Goal: Task Accomplishment & Management: Use online tool/utility

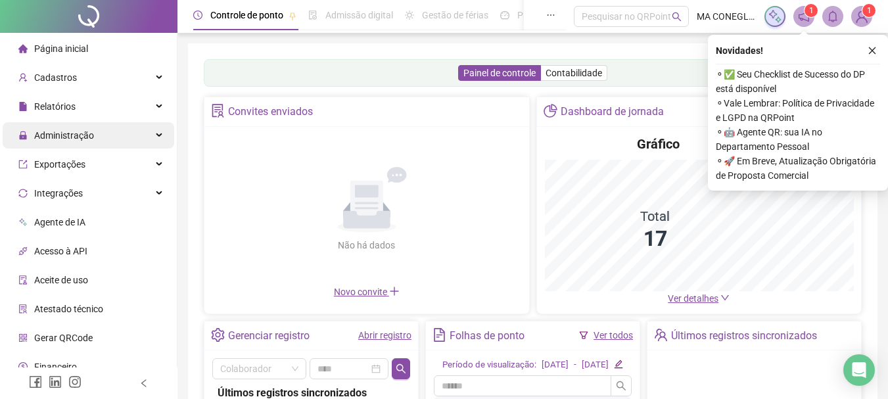
click at [85, 135] on span "Administração" at bounding box center [64, 135] width 60 height 11
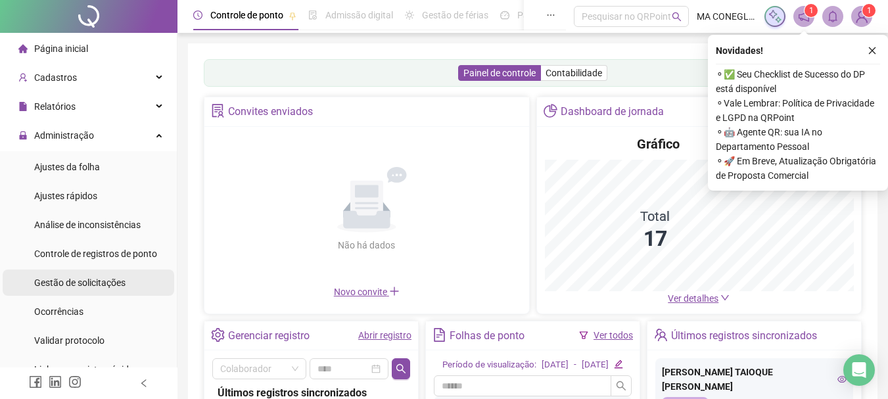
click at [74, 284] on span "Gestão de solicitações" at bounding box center [79, 282] width 91 height 11
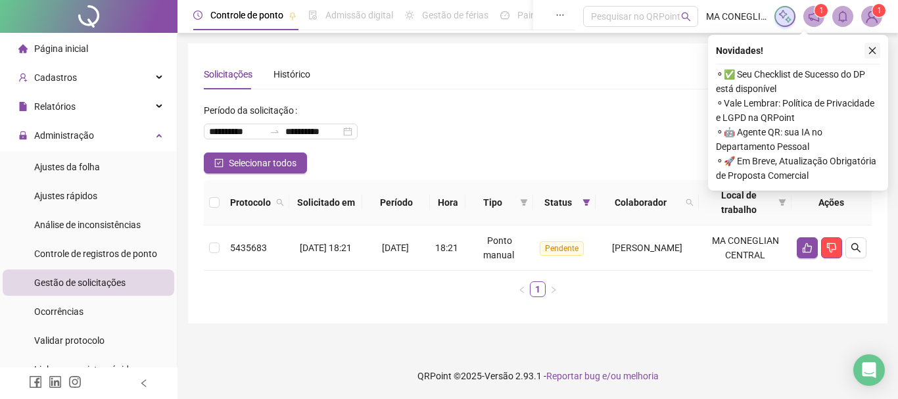
click at [871, 50] on icon "close" at bounding box center [872, 50] width 9 height 9
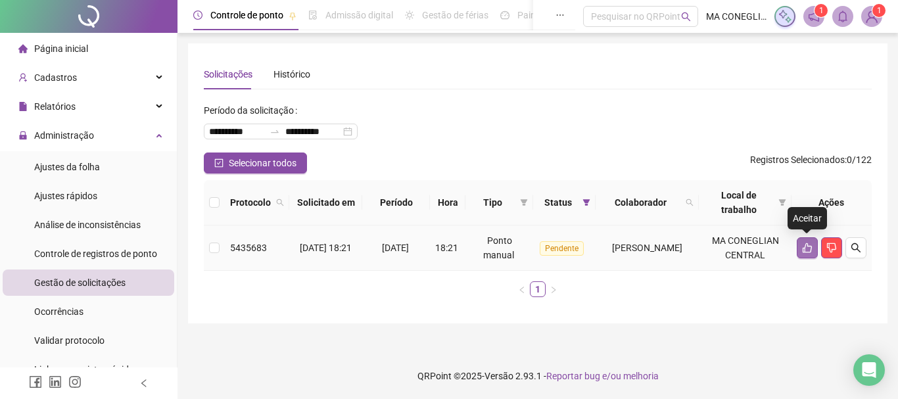
click at [803, 254] on button "button" at bounding box center [807, 247] width 21 height 21
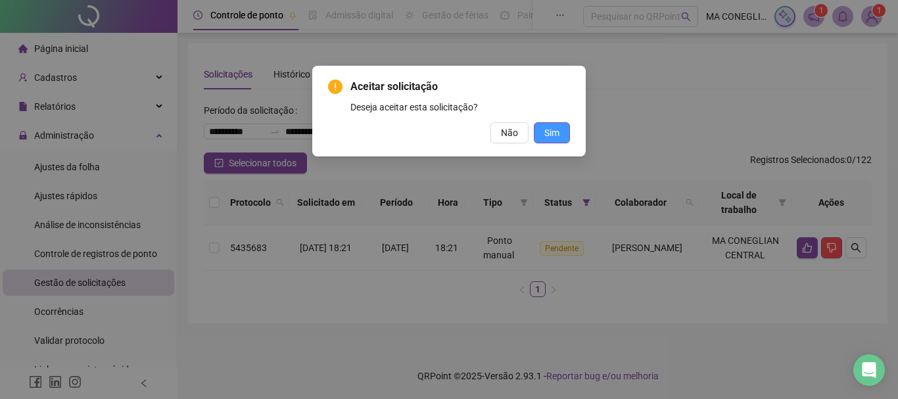
click at [545, 131] on span "Sim" at bounding box center [551, 133] width 15 height 14
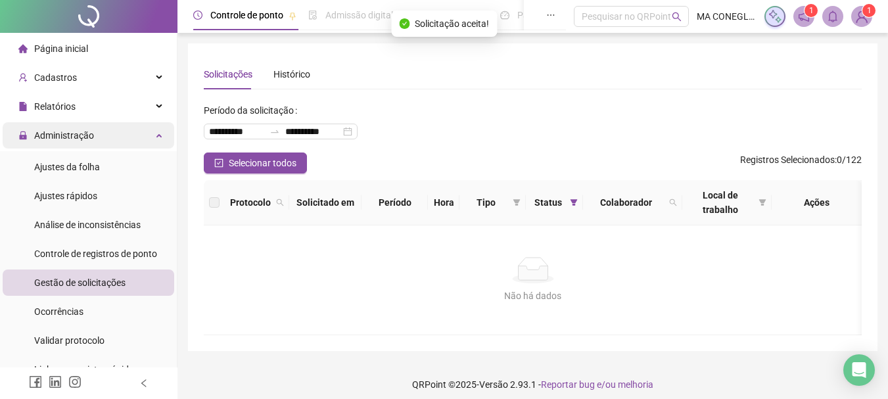
click at [72, 134] on span "Administração" at bounding box center [64, 135] width 60 height 11
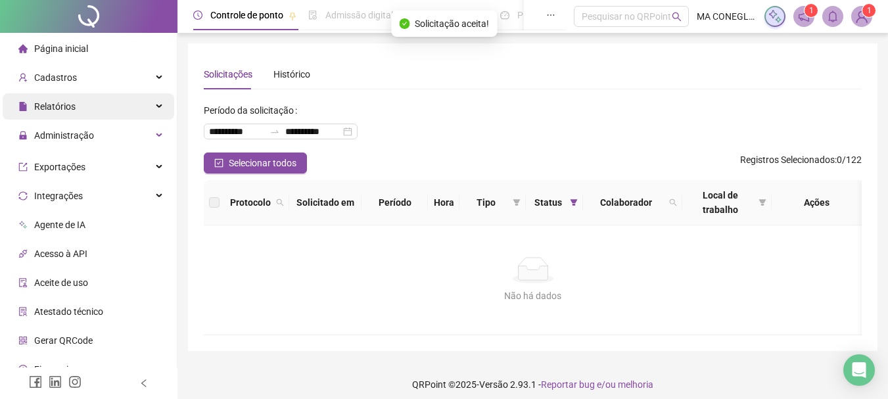
click at [69, 105] on span "Relatórios" at bounding box center [54, 106] width 41 height 11
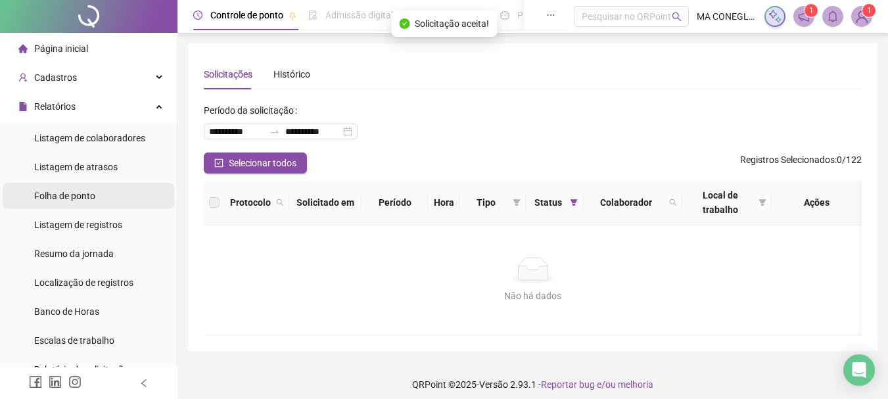
click at [78, 193] on span "Folha de ponto" at bounding box center [64, 196] width 61 height 11
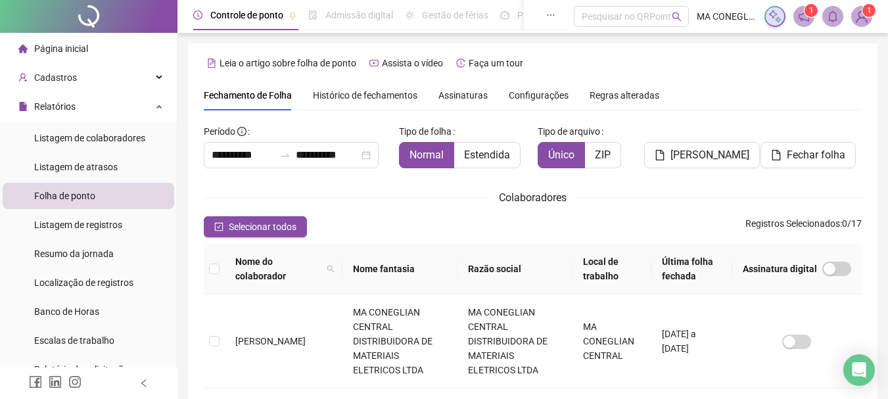
scroll to position [70, 0]
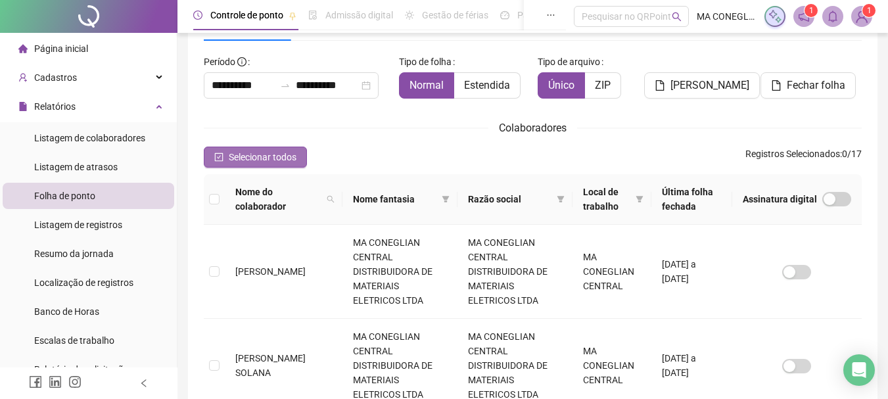
click at [295, 159] on span "Selecionar todos" at bounding box center [263, 157] width 68 height 14
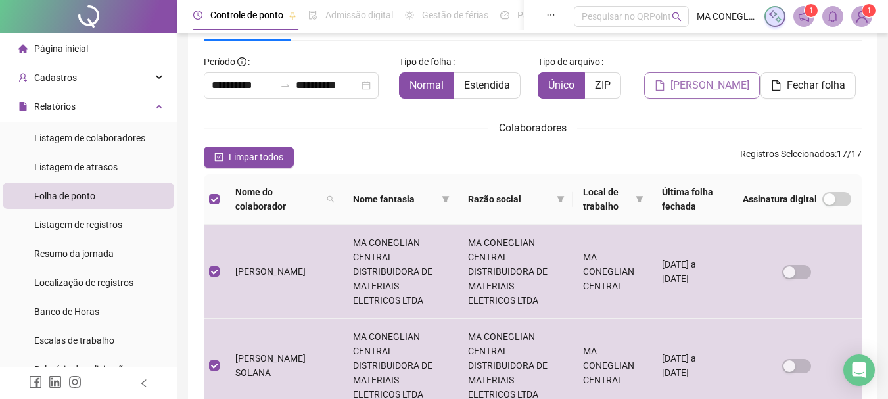
click at [677, 86] on span "[PERSON_NAME]" at bounding box center [710, 86] width 79 height 16
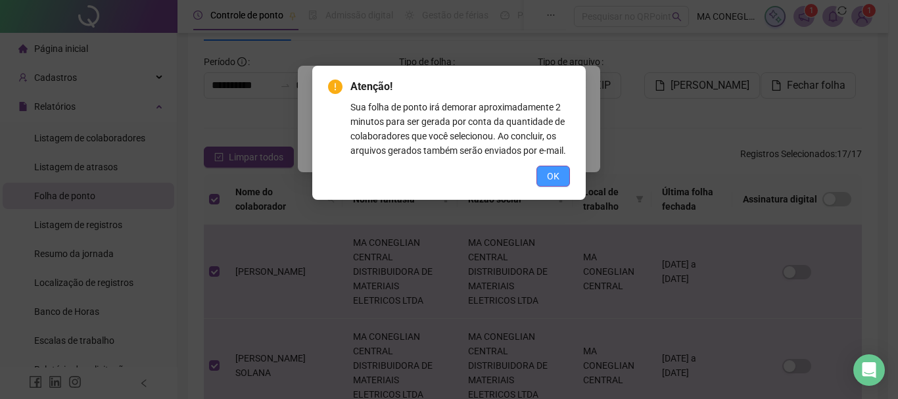
click at [554, 176] on span "OK" at bounding box center [553, 176] width 12 height 14
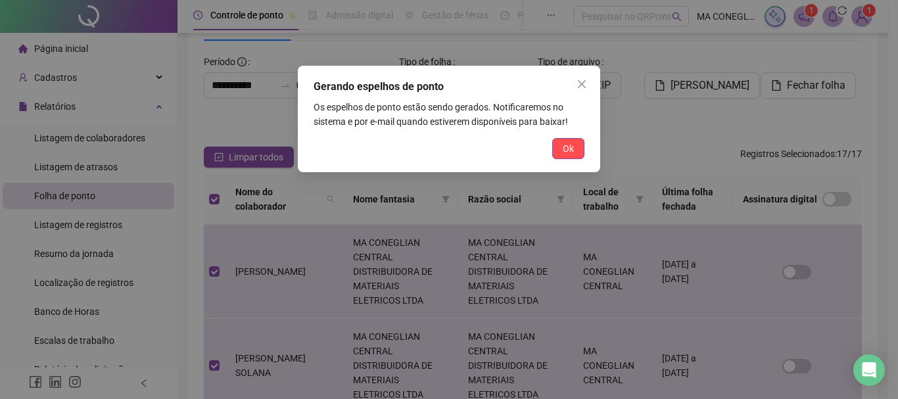
click at [566, 144] on span "Ok" at bounding box center [568, 148] width 11 height 14
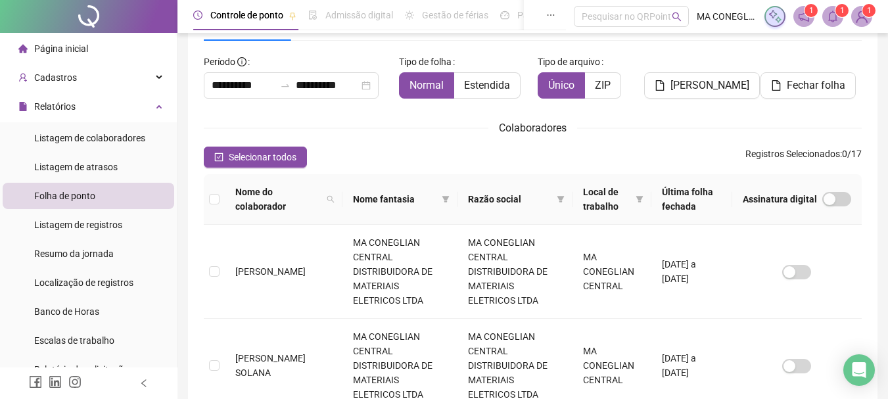
click at [836, 11] on sup "1" at bounding box center [842, 10] width 13 height 13
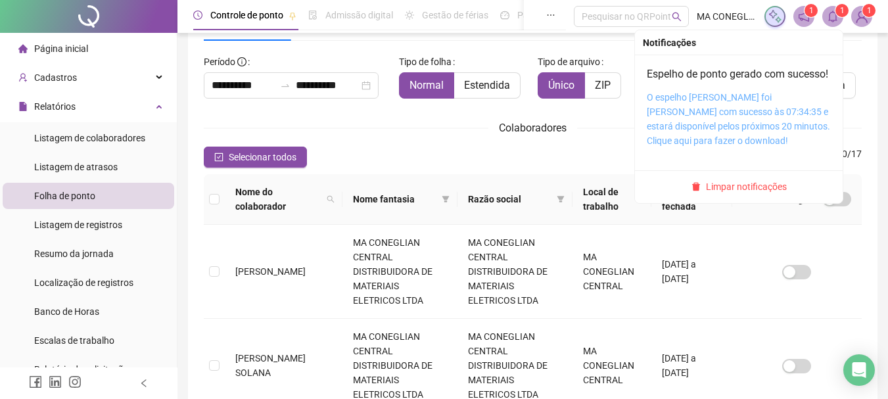
click at [756, 114] on link "O espelho [PERSON_NAME] foi [PERSON_NAME] com sucesso às 07:34:35 e estará disp…" at bounding box center [738, 119] width 183 height 54
click at [711, 135] on div "O espelho [PERSON_NAME] foi [PERSON_NAME] com sucesso às 07:34:35 e estará disp…" at bounding box center [739, 119] width 184 height 58
click at [723, 146] on link "O espelho [PERSON_NAME] foi [PERSON_NAME] com sucesso às 07:34:35 e estará disp…" at bounding box center [738, 119] width 183 height 54
click at [738, 146] on link "O espelho [PERSON_NAME] foi [PERSON_NAME] com sucesso às 07:34:35 e estará disp…" at bounding box center [738, 119] width 183 height 54
click at [752, 141] on link "O espelho [PERSON_NAME] foi [PERSON_NAME] com sucesso às 07:34:35 e estará disp…" at bounding box center [738, 119] width 183 height 54
